Goal: Transaction & Acquisition: Purchase product/service

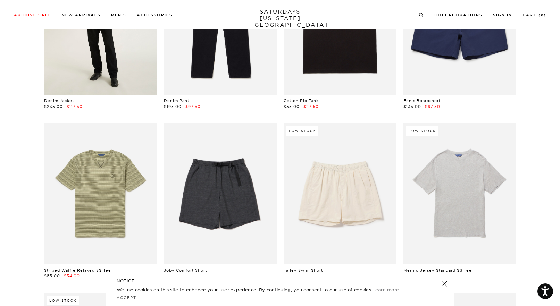
scroll to position [801, 0]
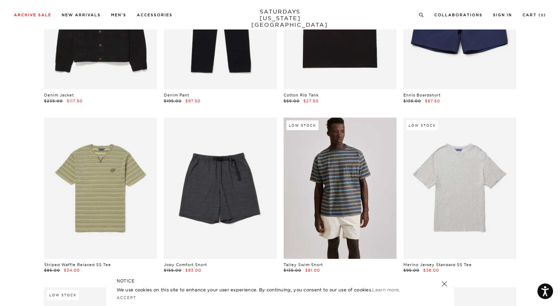
click at [340, 197] on link at bounding box center [339, 188] width 113 height 141
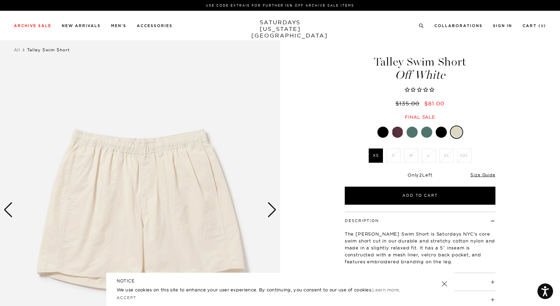
click at [270, 211] on div "Next slide" at bounding box center [271, 209] width 9 height 15
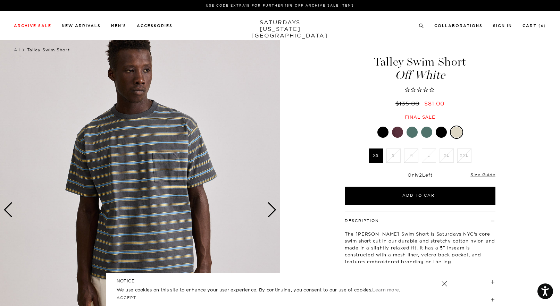
click at [270, 211] on div "Next slide" at bounding box center [271, 209] width 9 height 15
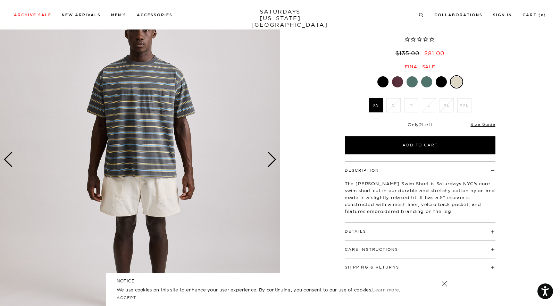
scroll to position [66, 0]
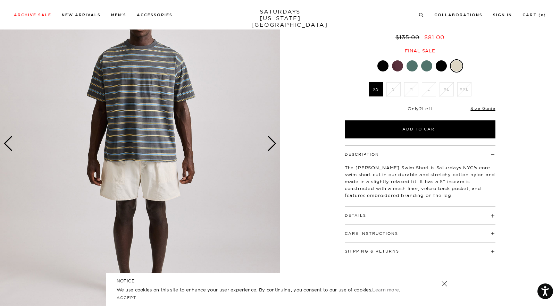
click at [272, 143] on div "Next slide" at bounding box center [271, 143] width 9 height 15
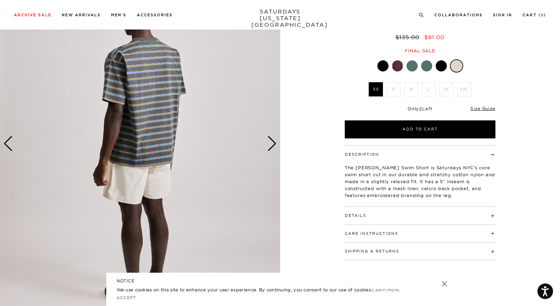
click at [272, 143] on div "Next slide" at bounding box center [271, 143] width 9 height 15
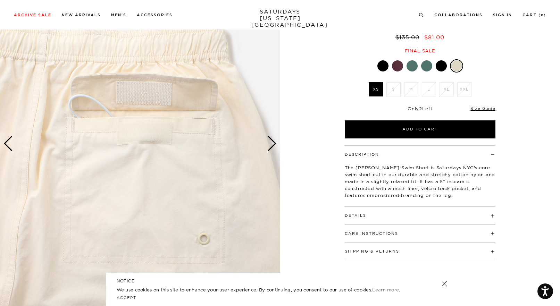
click at [269, 146] on div "Next slide" at bounding box center [271, 143] width 9 height 15
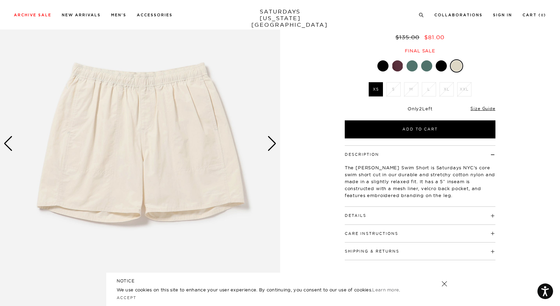
click at [269, 146] on div "Next slide" at bounding box center [271, 143] width 9 height 15
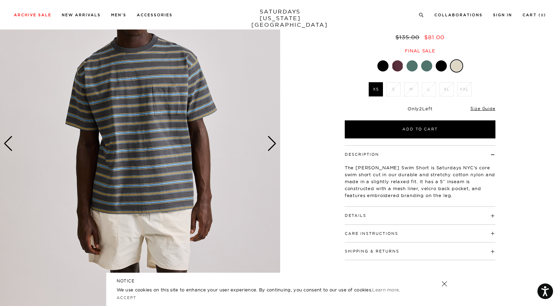
click at [402, 69] on div at bounding box center [420, 65] width 151 height 13
click at [400, 68] on div at bounding box center [397, 65] width 11 height 11
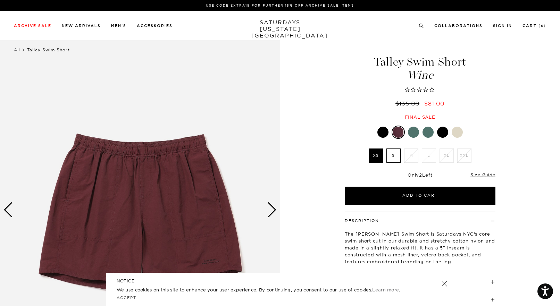
click at [460, 133] on div at bounding box center [456, 132] width 11 height 11
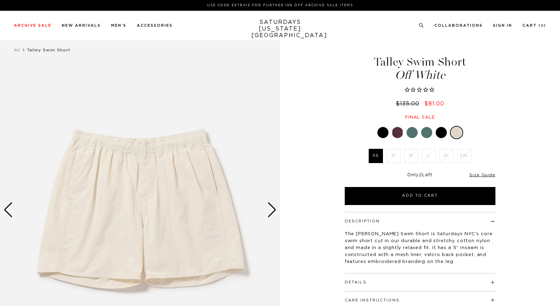
click at [268, 208] on div "Next slide" at bounding box center [271, 209] width 9 height 15
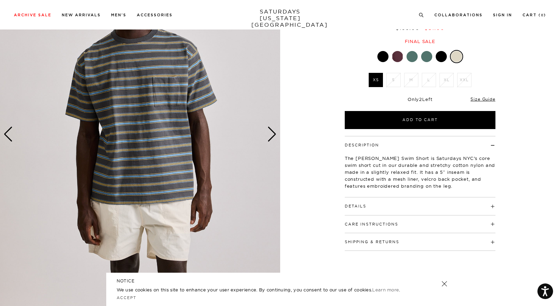
scroll to position [90, 0]
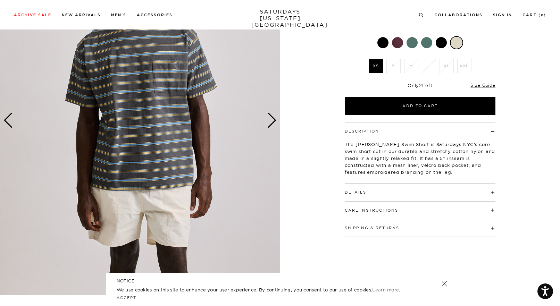
click at [274, 125] on div "Next slide" at bounding box center [271, 120] width 9 height 15
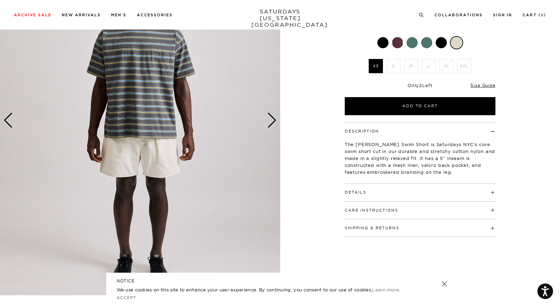
scroll to position [0, 0]
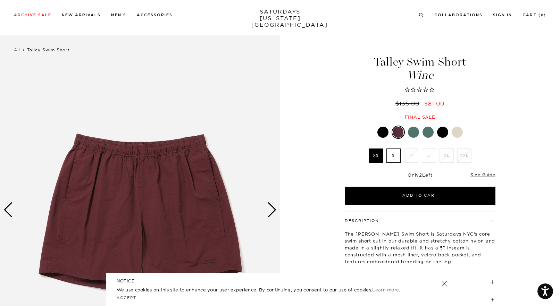
scroll to position [35, 0]
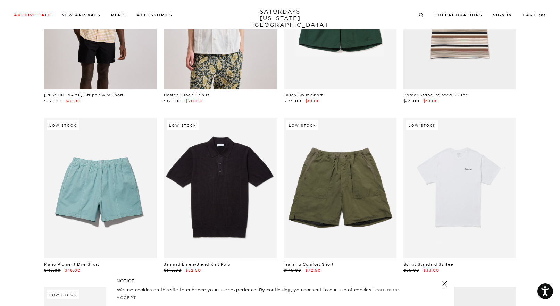
scroll to position [1311, 0]
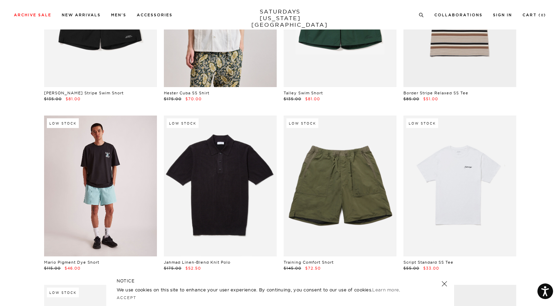
click at [96, 199] on link at bounding box center [100, 186] width 113 height 141
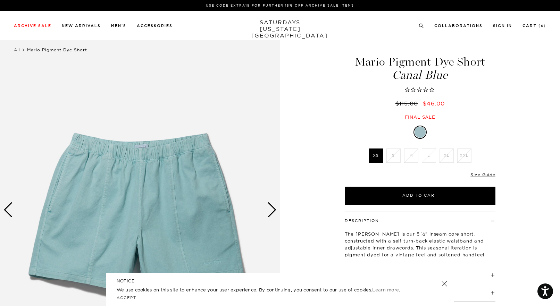
click at [272, 211] on div "Next slide" at bounding box center [271, 209] width 9 height 15
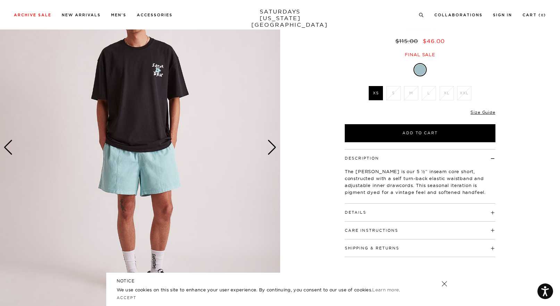
scroll to position [66, 0]
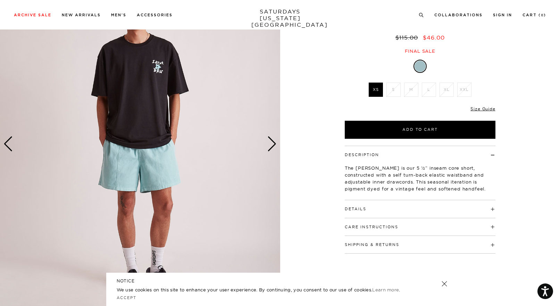
click at [271, 147] on div "Next slide" at bounding box center [271, 143] width 9 height 15
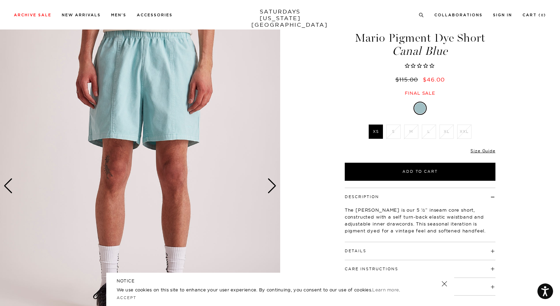
scroll to position [34, 0]
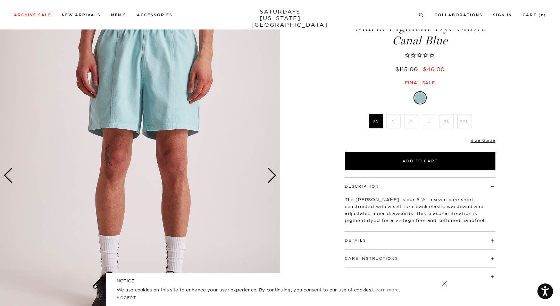
click at [271, 179] on div "Next slide" at bounding box center [271, 175] width 9 height 15
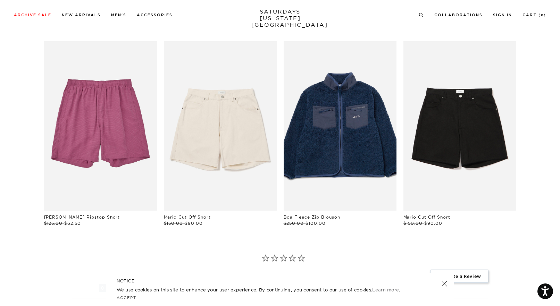
scroll to position [383, 0]
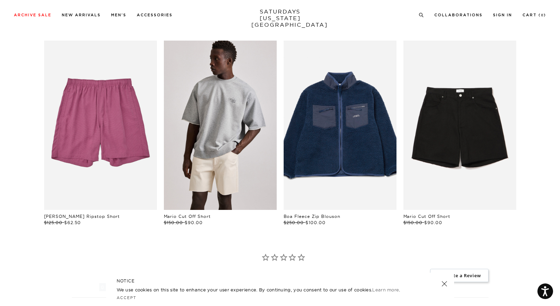
click at [221, 130] on link "files/250308_saturdaysnyc8172.jpg" at bounding box center [220, 125] width 113 height 169
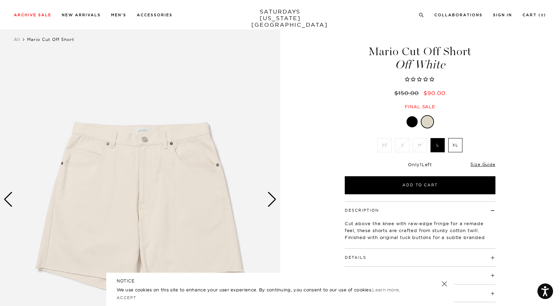
scroll to position [10, 0]
click at [387, 147] on li "XS" at bounding box center [384, 145] width 18 height 14
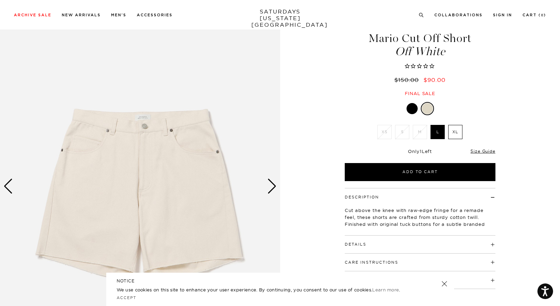
scroll to position [54, 0]
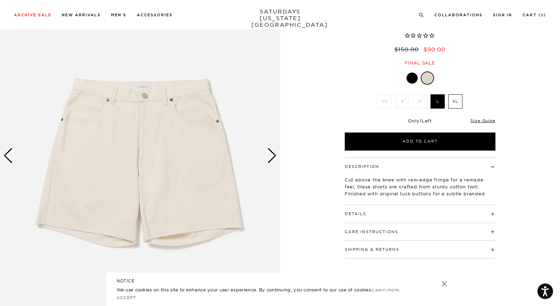
click at [271, 157] on div "Next slide" at bounding box center [271, 155] width 9 height 15
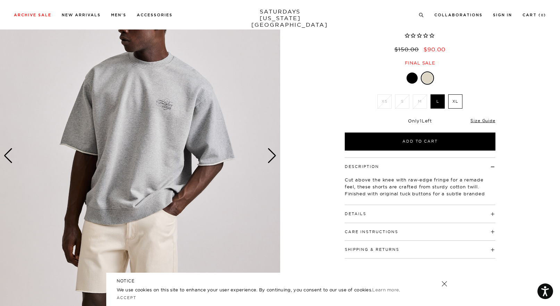
click at [271, 157] on div "Next slide" at bounding box center [271, 155] width 9 height 15
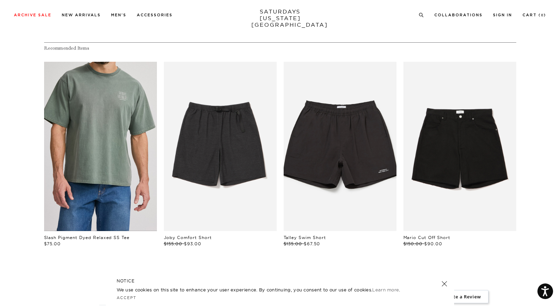
scroll to position [359, 0]
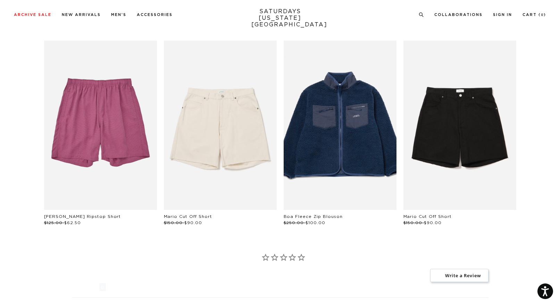
scroll to position [383, 0]
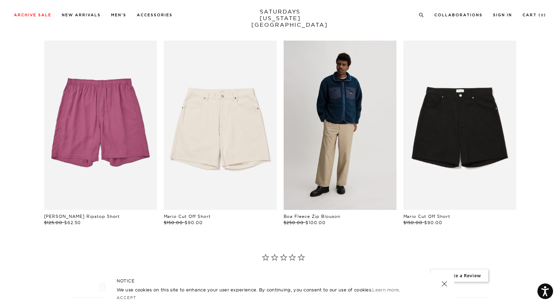
click at [363, 143] on link "files/L34_554.jpg" at bounding box center [339, 125] width 113 height 169
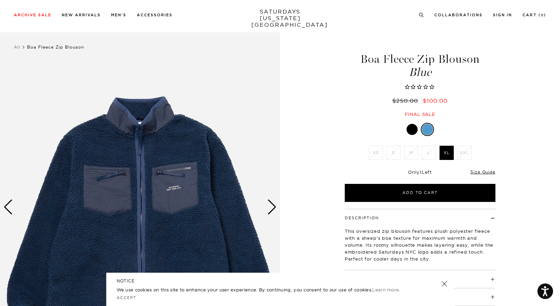
scroll to position [74, 0]
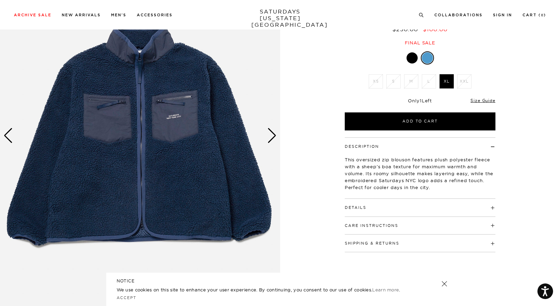
click at [411, 58] on div at bounding box center [411, 57] width 11 height 11
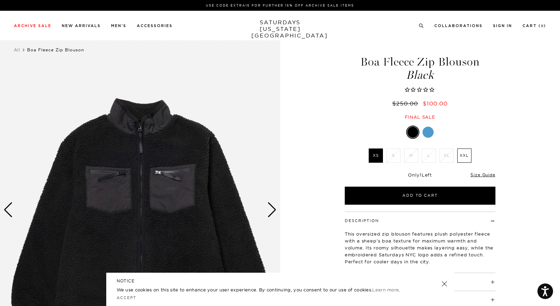
click at [434, 125] on div "Boa Fleece Zip Blouson Black $250.00 $100.00 Final sale Boa Fleece Zip Blouson …" at bounding box center [419, 210] width 173 height 350
click at [427, 132] on div at bounding box center [427, 132] width 11 height 11
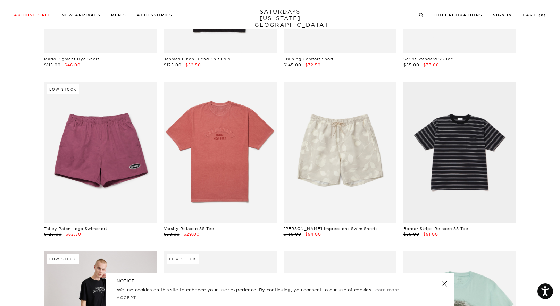
scroll to position [1521, 0]
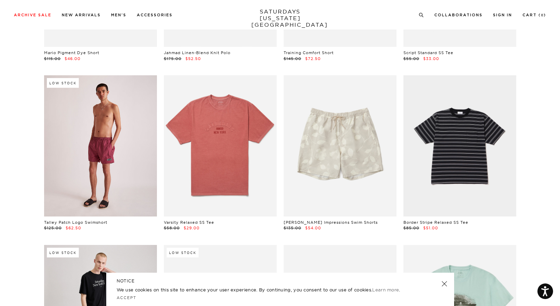
click at [107, 145] on link at bounding box center [100, 145] width 113 height 141
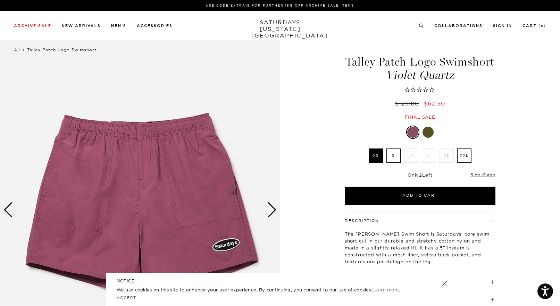
click at [430, 136] on div at bounding box center [427, 132] width 11 height 11
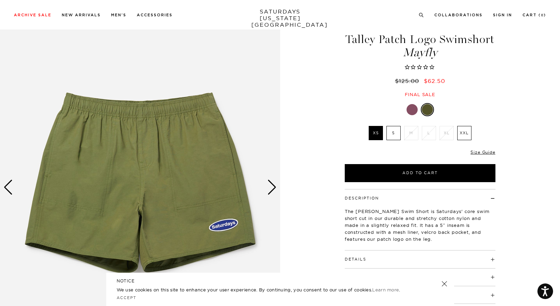
scroll to position [25, 0]
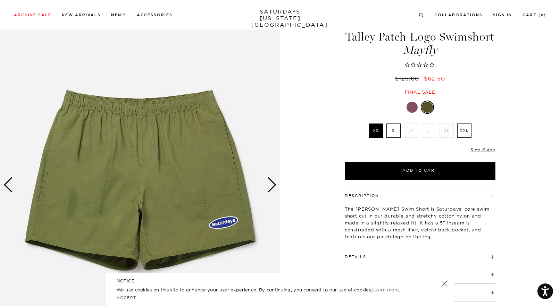
click at [275, 180] on div "Next slide" at bounding box center [271, 184] width 9 height 15
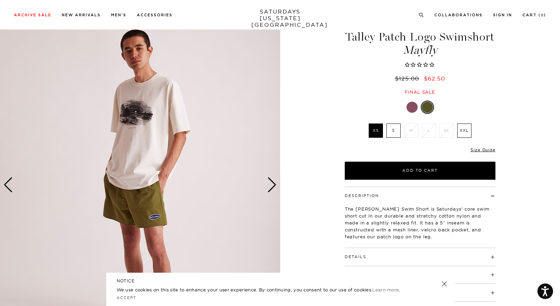
click at [272, 181] on div "Next slide" at bounding box center [271, 184] width 9 height 15
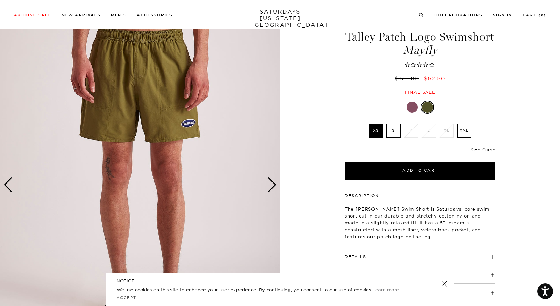
click at [272, 181] on div "Next slide" at bounding box center [271, 184] width 9 height 15
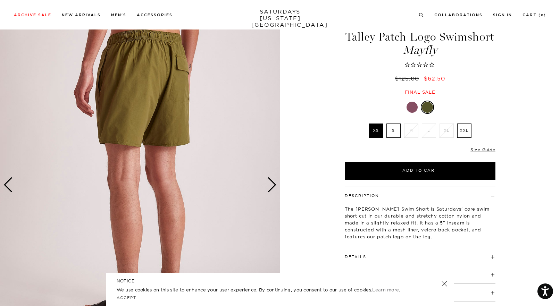
click at [272, 181] on div "Next slide" at bounding box center [271, 184] width 9 height 15
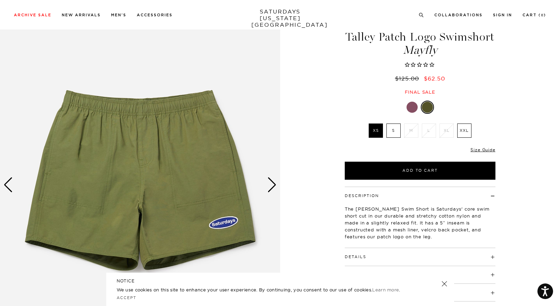
click at [272, 181] on div "Next slide" at bounding box center [271, 184] width 9 height 15
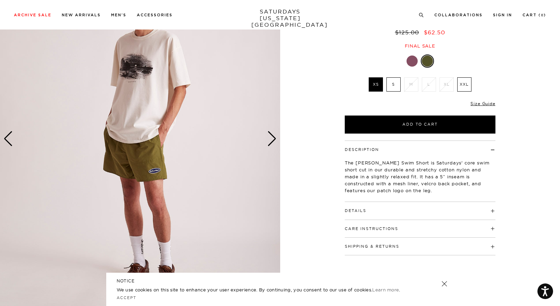
scroll to position [0, 0]
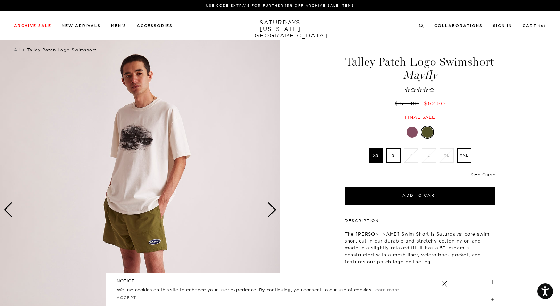
click at [412, 137] on div at bounding box center [411, 132] width 11 height 11
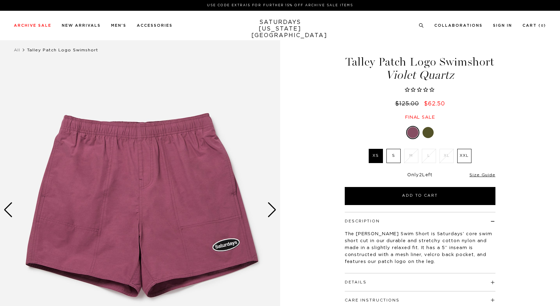
click at [431, 127] on link at bounding box center [428, 133] width 12 height 12
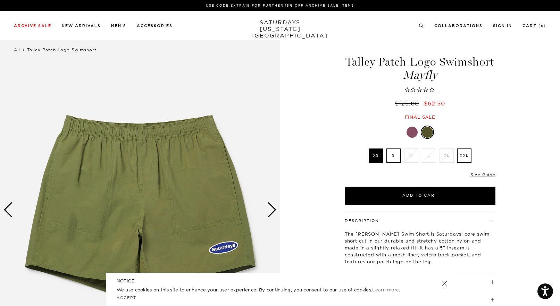
click at [414, 134] on div at bounding box center [411, 132] width 11 height 11
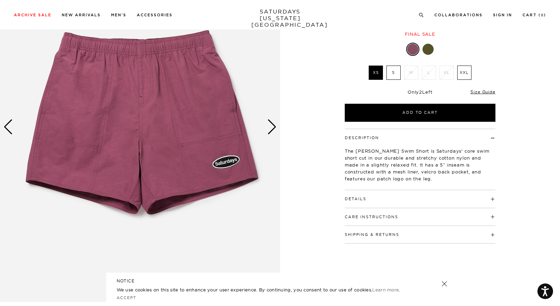
scroll to position [91, 0]
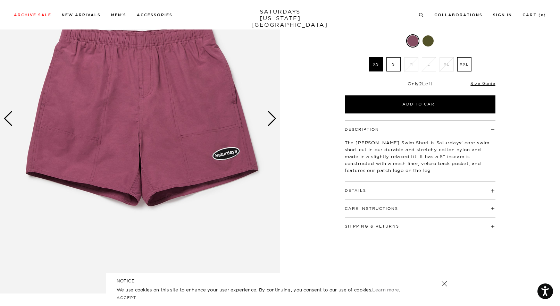
click at [276, 121] on div "Next slide" at bounding box center [271, 118] width 9 height 15
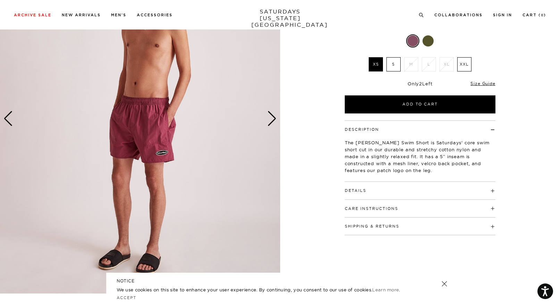
click at [272, 118] on div "Next slide" at bounding box center [271, 118] width 9 height 15
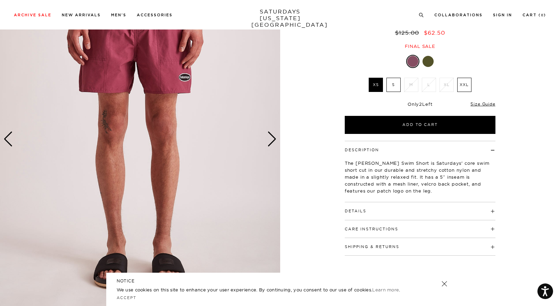
scroll to position [70, 0]
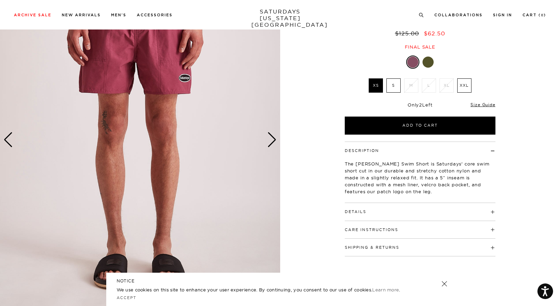
click at [110, 127] on img at bounding box center [140, 140] width 280 height 350
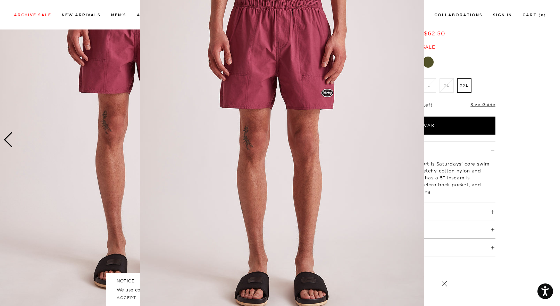
scroll to position [21, 0]
click at [247, 137] on img at bounding box center [282, 156] width 284 height 355
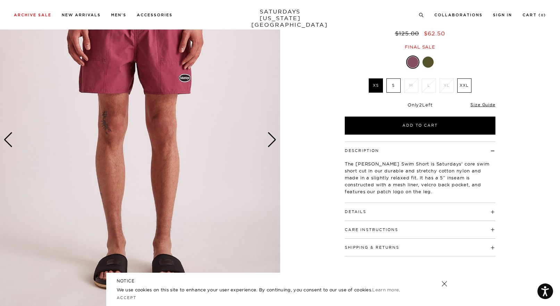
click at [106, 121] on img at bounding box center [140, 140] width 280 height 350
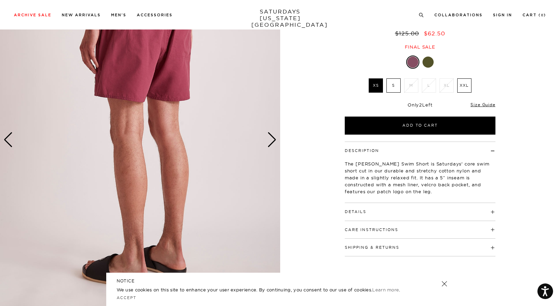
click at [106, 121] on img at bounding box center [140, 140] width 280 height 350
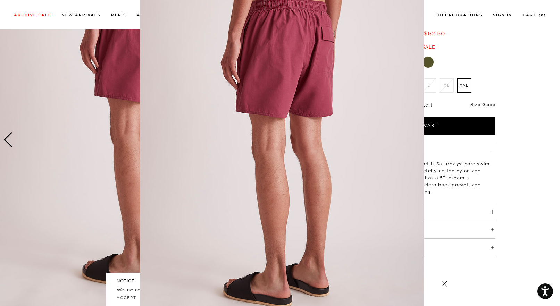
scroll to position [22, 0]
click at [272, 150] on img at bounding box center [282, 155] width 284 height 355
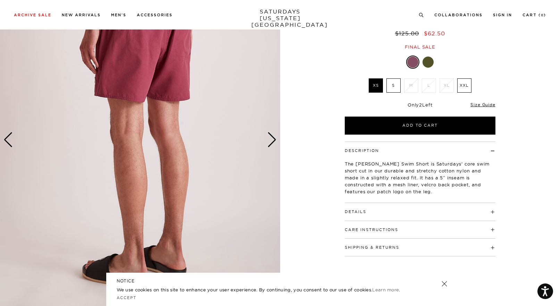
scroll to position [0, 0]
click at [266, 142] on img at bounding box center [140, 140] width 280 height 350
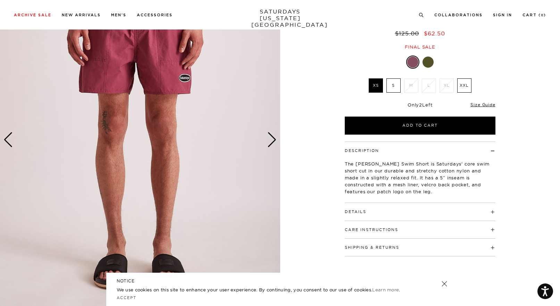
click at [105, 112] on img at bounding box center [140, 140] width 280 height 350
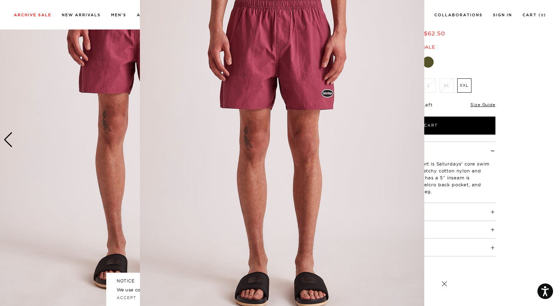
scroll to position [21, 0]
click at [516, 146] on figure at bounding box center [280, 153] width 560 height 306
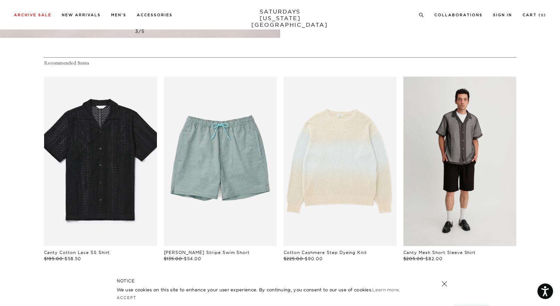
scroll to position [351, 0]
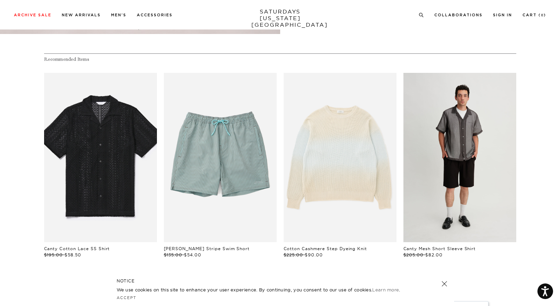
click at [441, 155] on link "files/L45_670.jpg" at bounding box center [459, 157] width 113 height 169
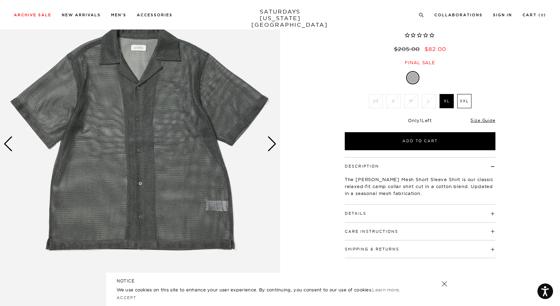
scroll to position [67, 0]
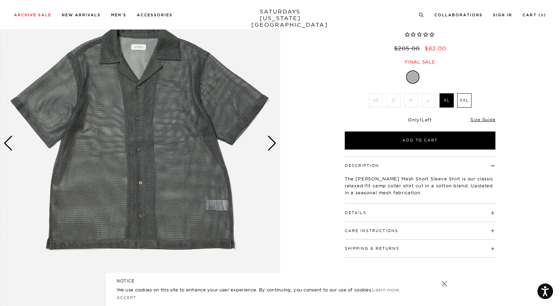
click at [276, 138] on div "Next slide" at bounding box center [271, 143] width 9 height 15
click at [271, 142] on div "Next slide" at bounding box center [271, 143] width 9 height 15
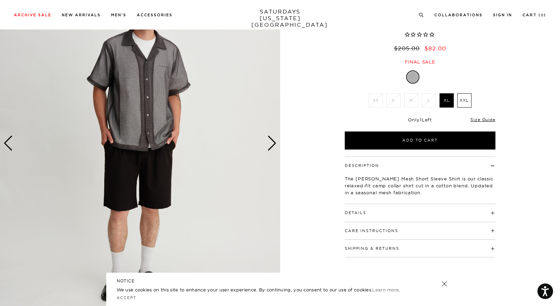
click at [271, 142] on div "Next slide" at bounding box center [271, 143] width 9 height 15
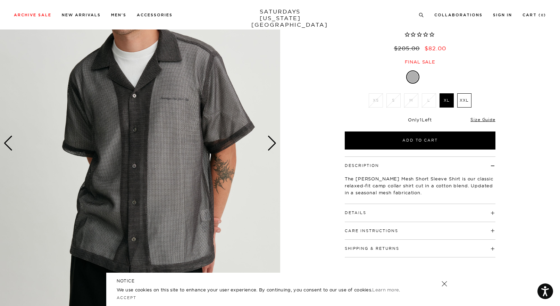
click at [271, 142] on div "Next slide" at bounding box center [271, 143] width 9 height 15
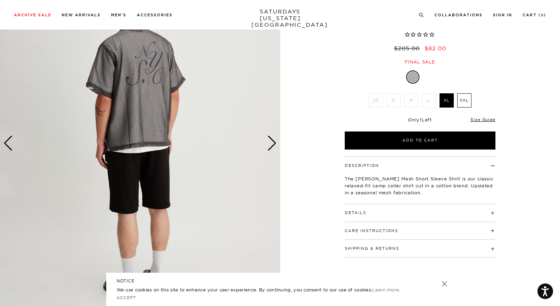
scroll to position [69, 0]
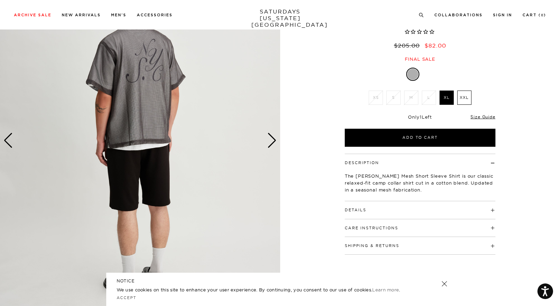
click at [99, 110] on img at bounding box center [140, 141] width 280 height 350
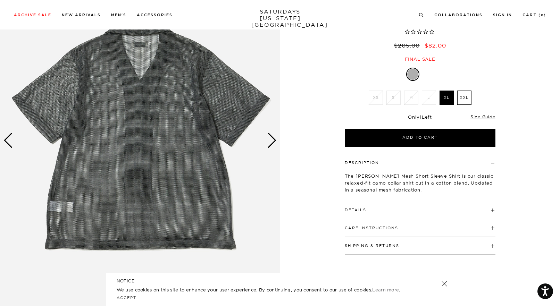
click at [274, 149] on img at bounding box center [140, 141] width 280 height 350
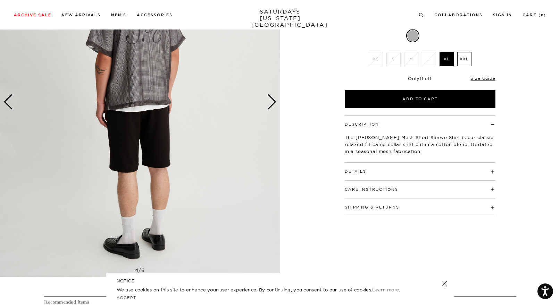
scroll to position [110, 0]
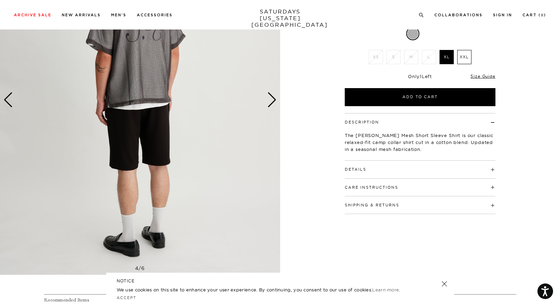
click at [382, 61] on li "XS" at bounding box center [376, 57] width 18 height 14
click at [378, 60] on li "XS" at bounding box center [376, 57] width 18 height 14
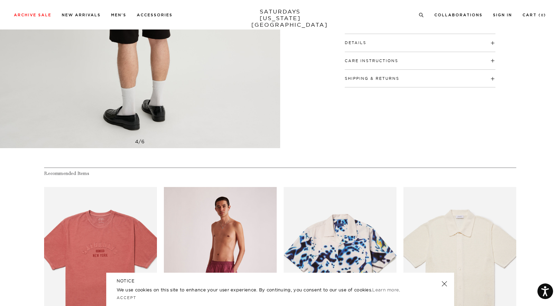
scroll to position [0, 0]
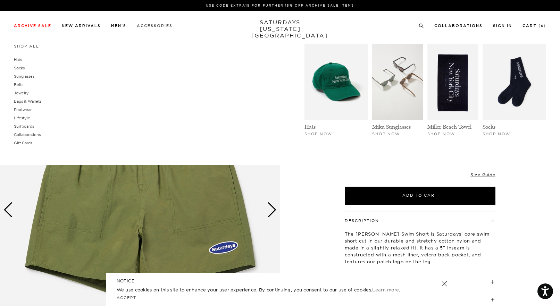
click at [162, 28] on link "Accessories" at bounding box center [155, 26] width 36 height 4
